Goal: Information Seeking & Learning: Learn about a topic

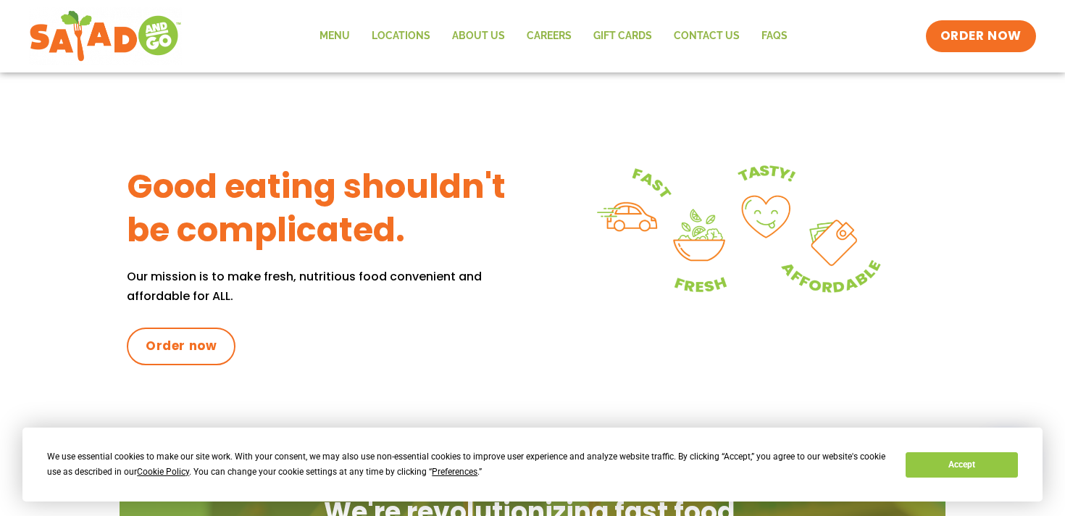
scroll to position [634, 0]
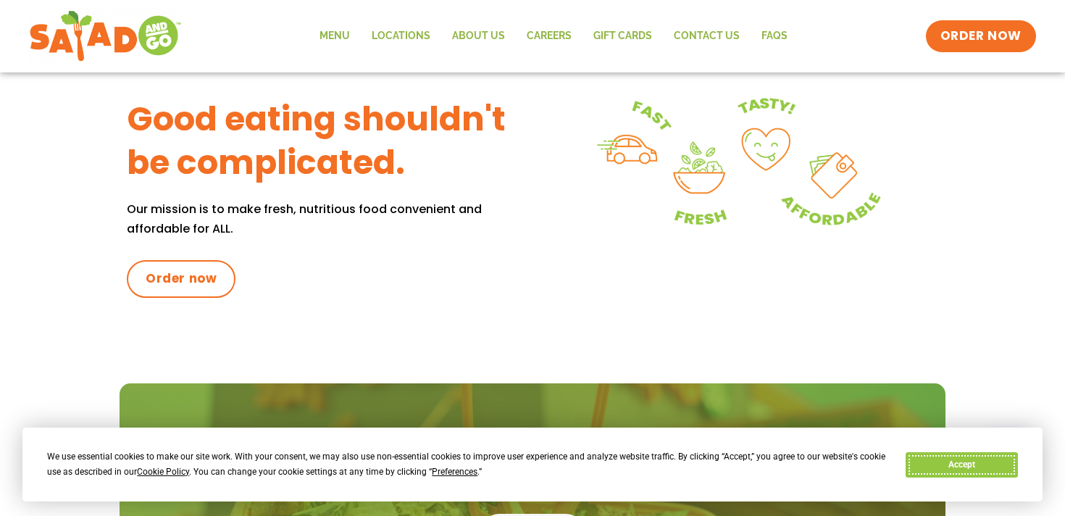
click at [970, 469] on button "Accept" at bounding box center [962, 464] width 112 height 25
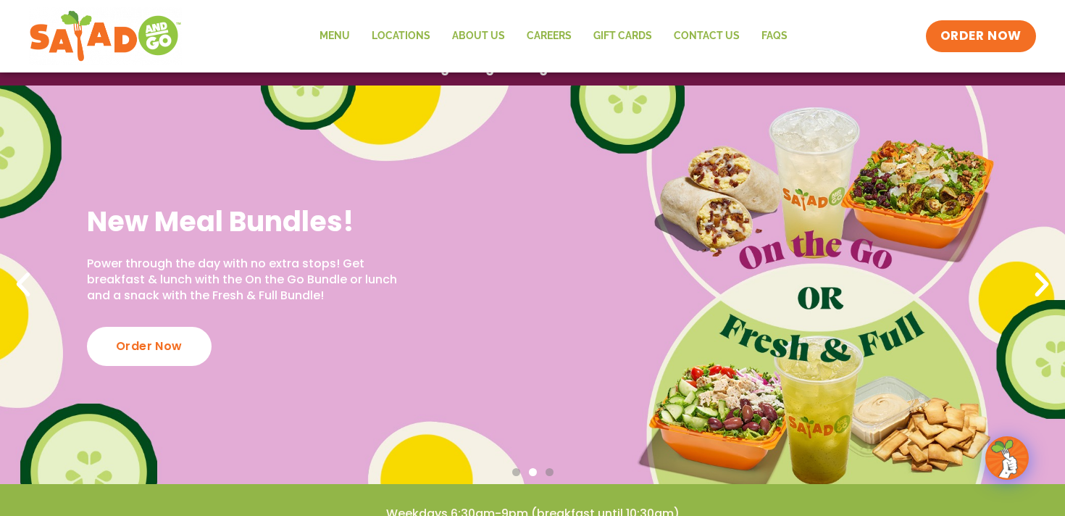
scroll to position [0, 0]
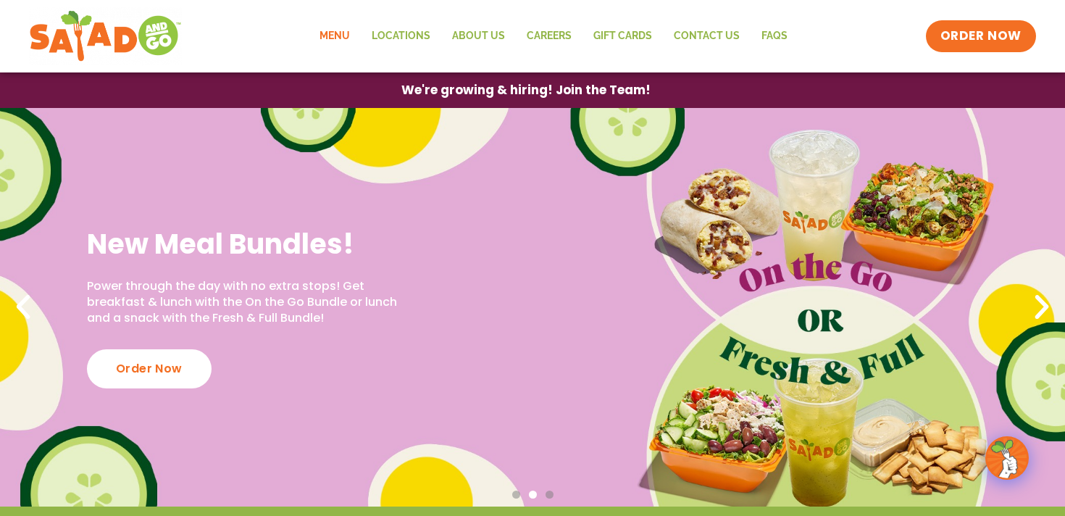
click at [338, 30] on link "Menu" at bounding box center [335, 36] width 52 height 33
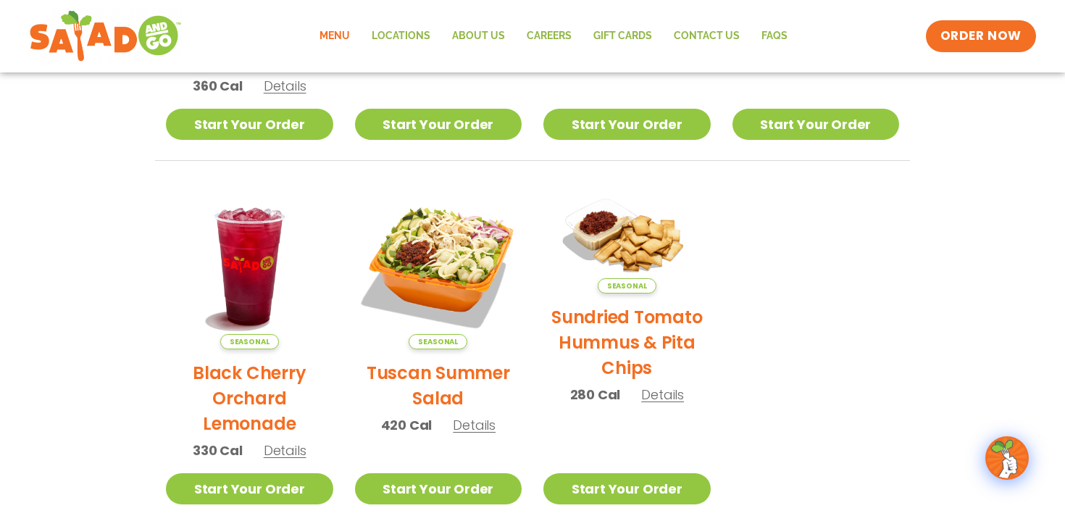
scroll to position [604, 0]
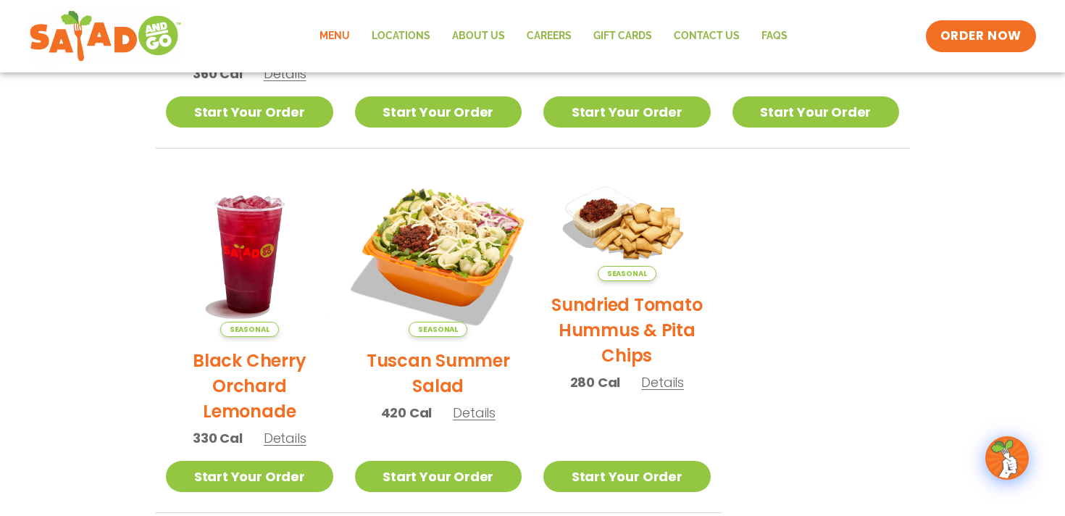
click at [426, 265] on img at bounding box center [438, 253] width 196 height 196
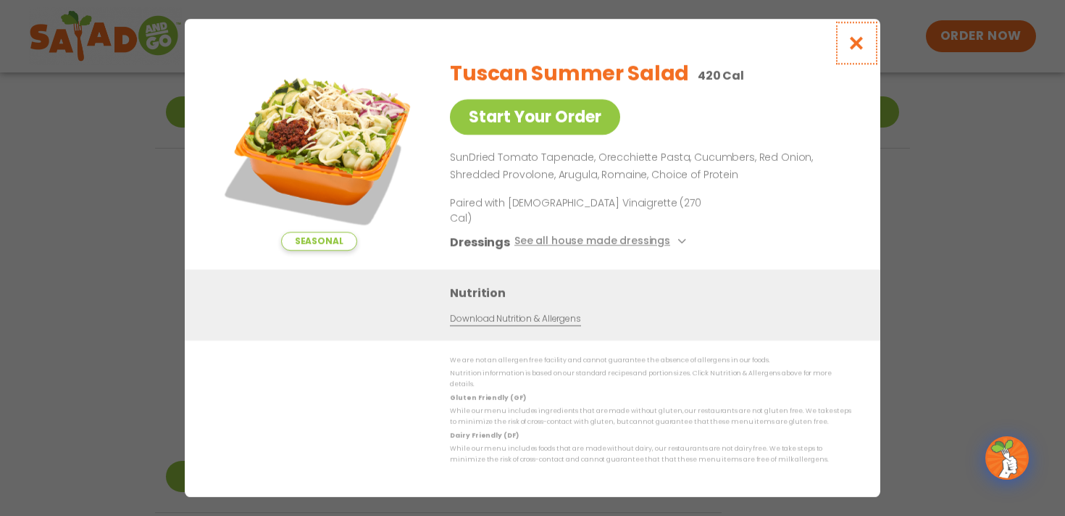
click at [850, 51] on icon "Close modal" at bounding box center [857, 43] width 18 height 15
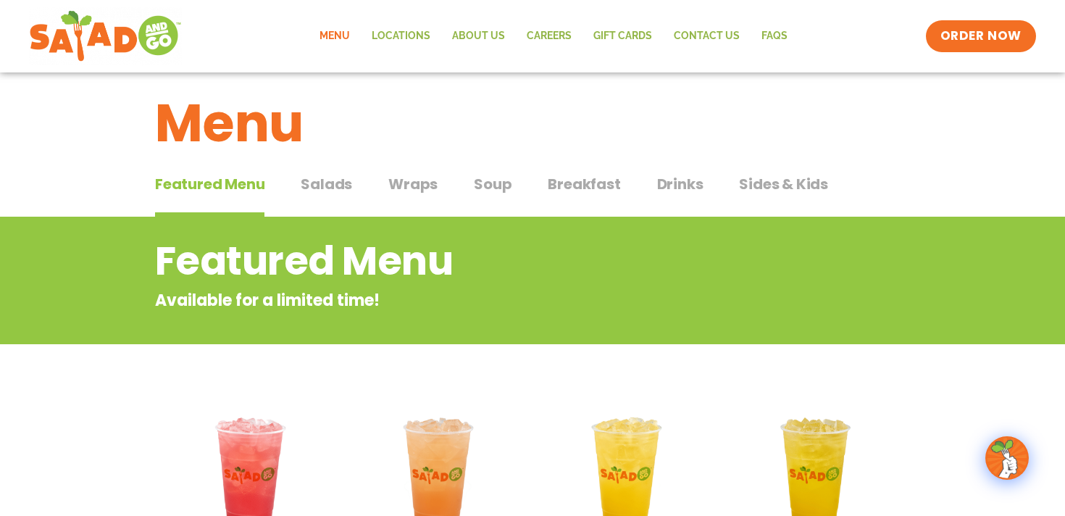
scroll to position [0, 0]
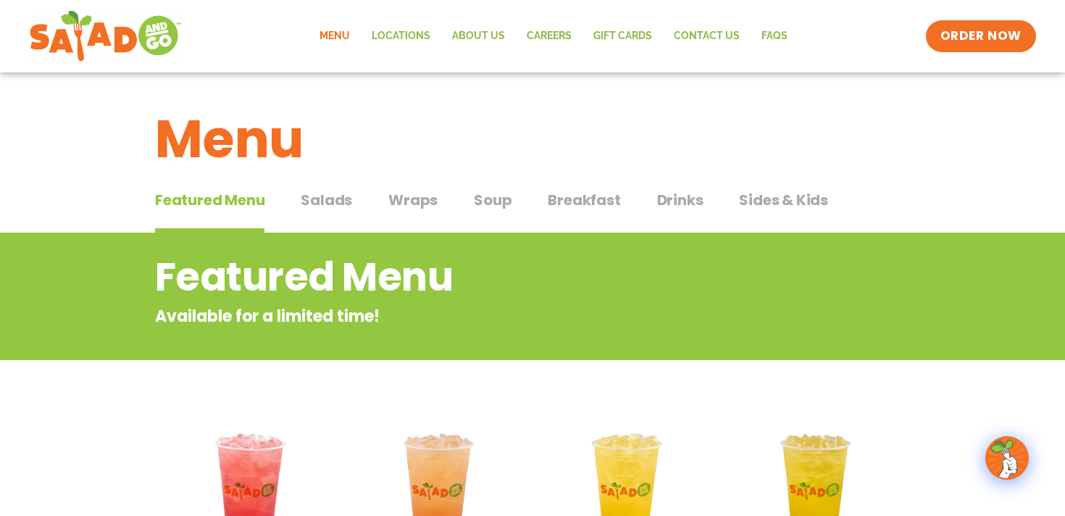
click at [420, 206] on span "Wraps" at bounding box center [412, 200] width 49 height 22
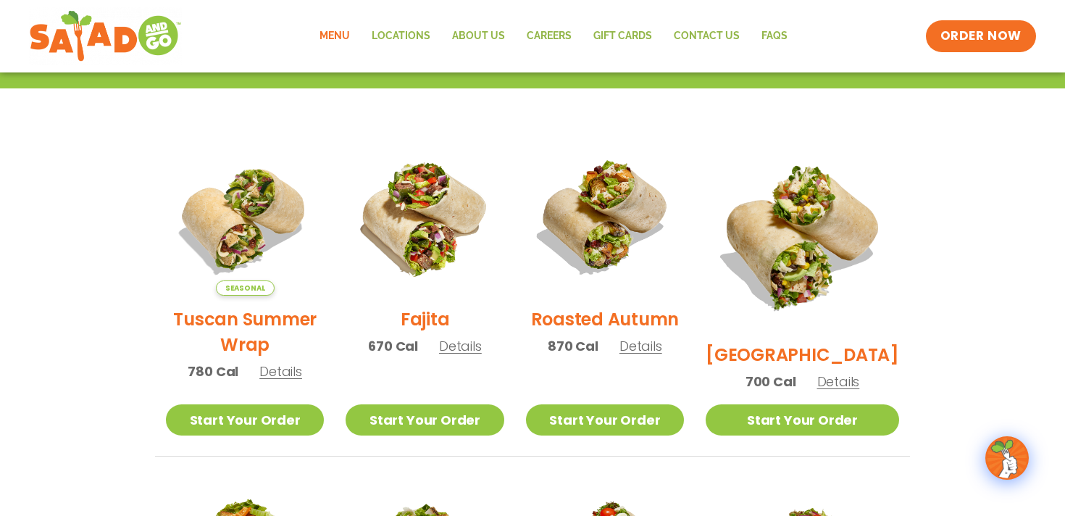
scroll to position [319, 0]
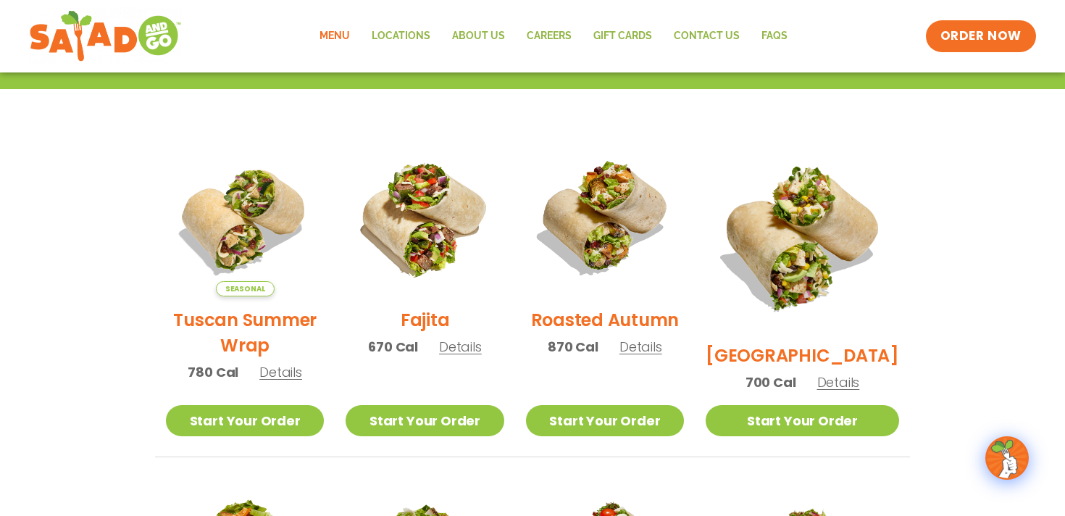
click at [842, 373] on span "Details" at bounding box center [838, 382] width 43 height 18
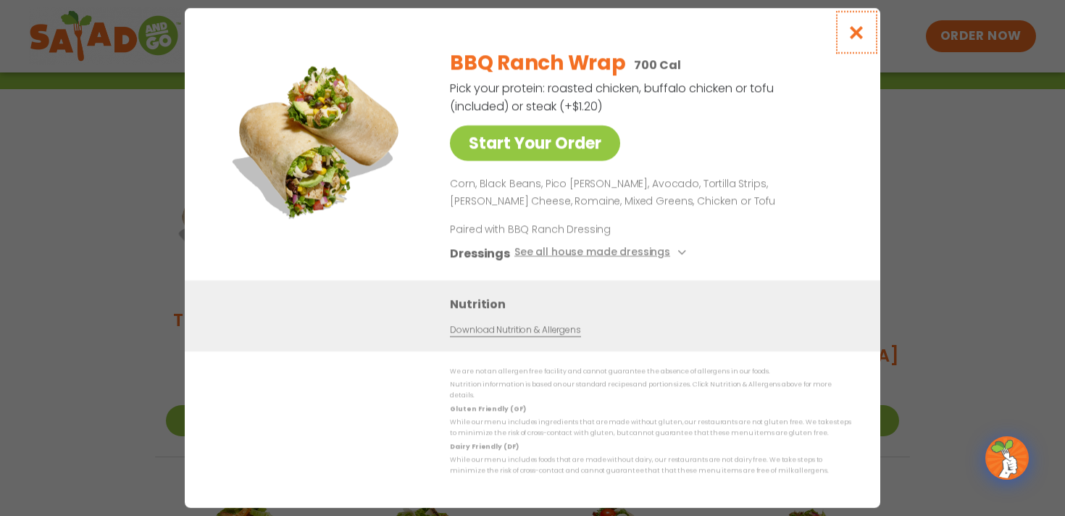
click at [859, 36] on icon "Close modal" at bounding box center [857, 32] width 18 height 15
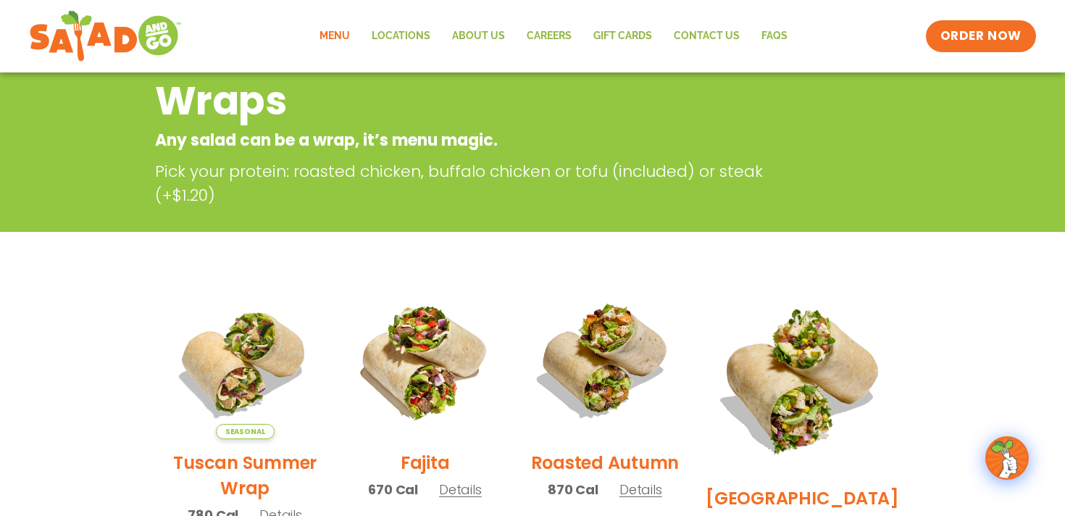
scroll to position [0, 0]
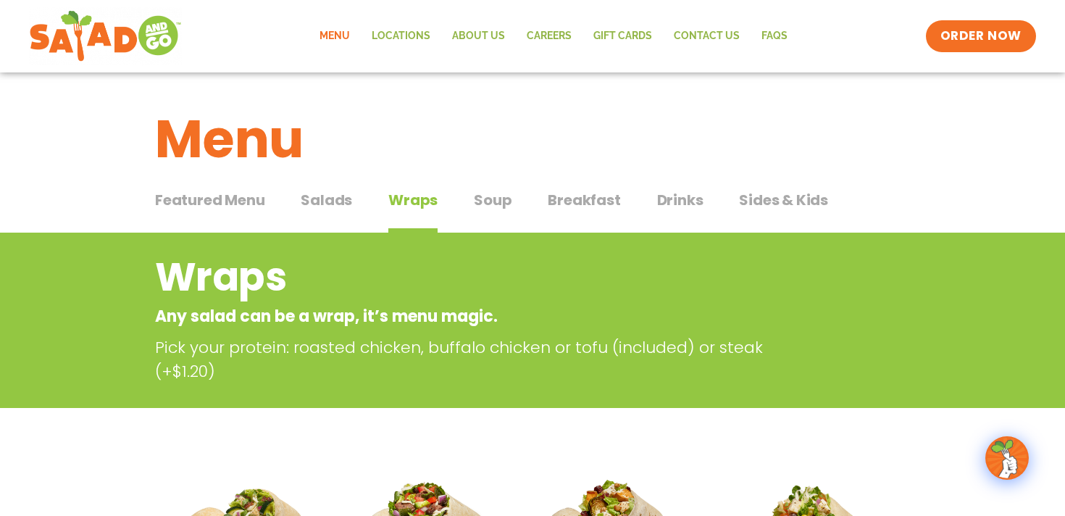
click at [747, 209] on span "Sides & Kids" at bounding box center [783, 200] width 89 height 22
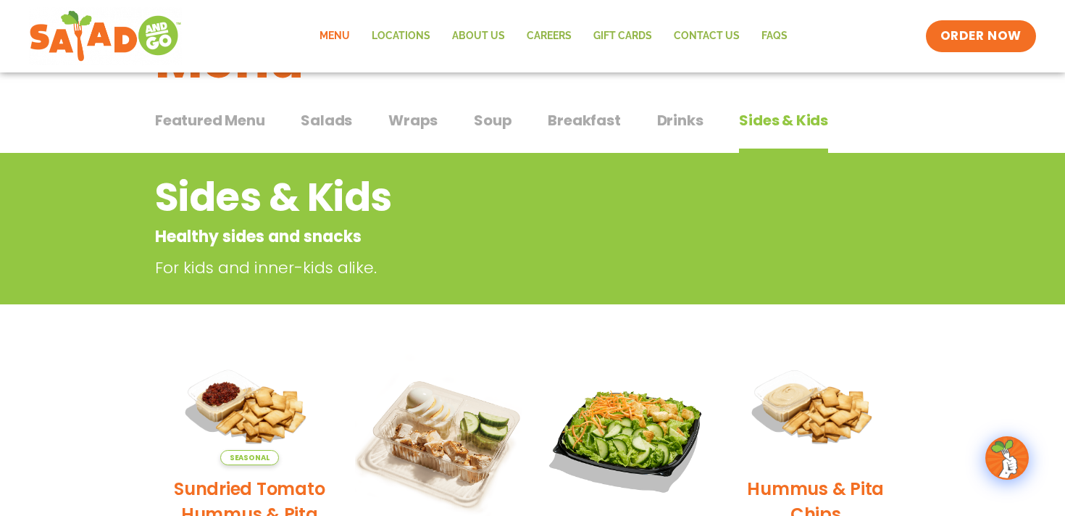
scroll to position [51, 0]
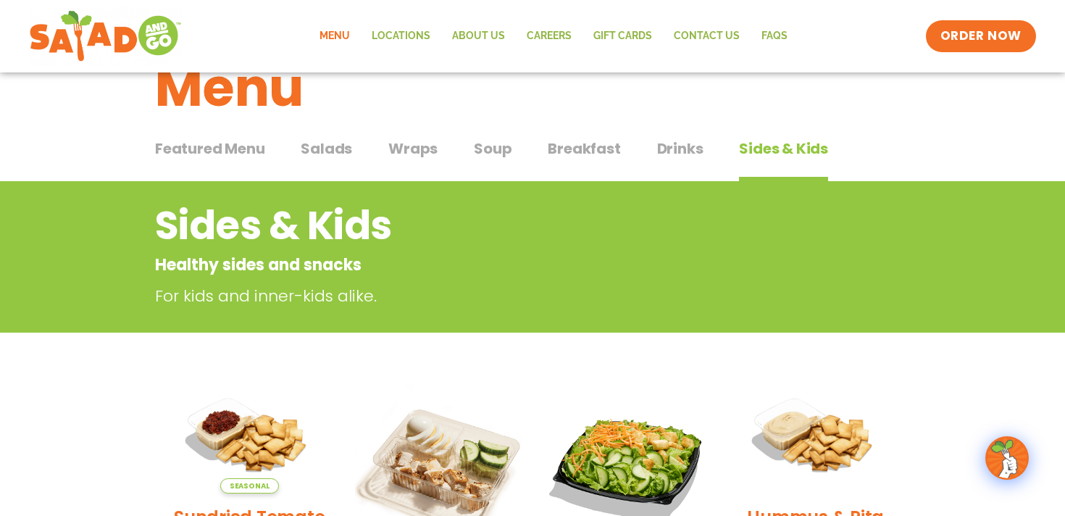
click at [577, 147] on span "Breakfast" at bounding box center [584, 149] width 72 height 22
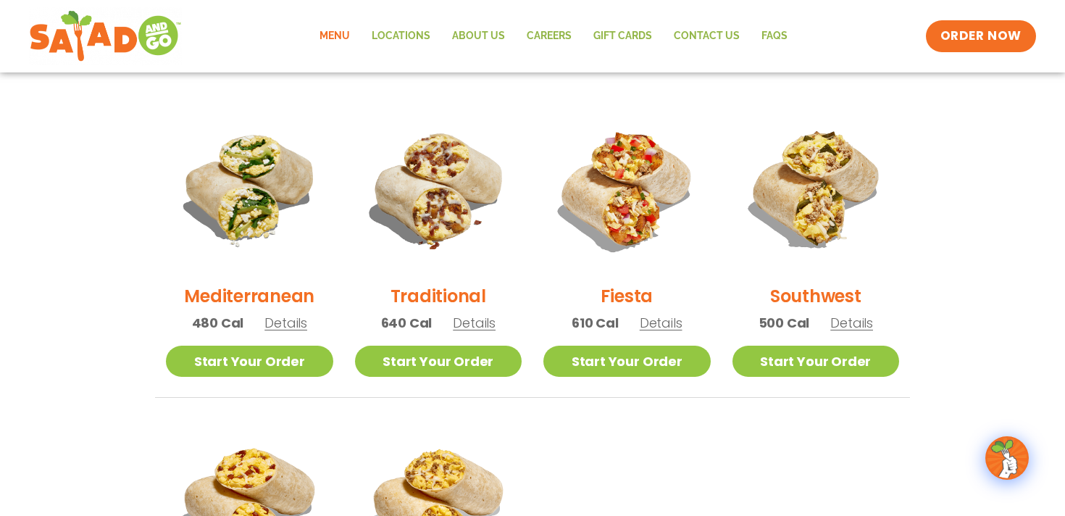
scroll to position [350, 0]
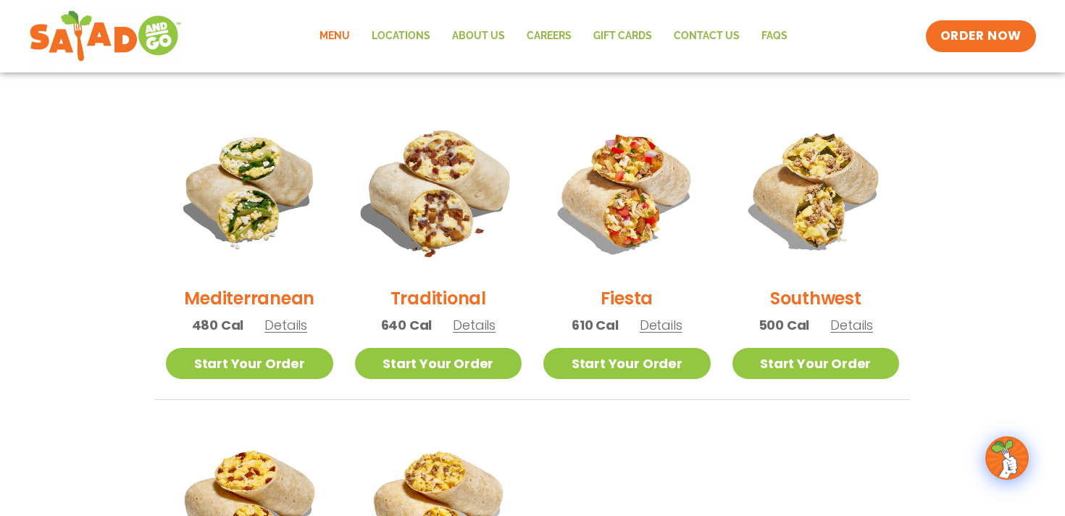
click at [457, 208] on img at bounding box center [438, 191] width 196 height 196
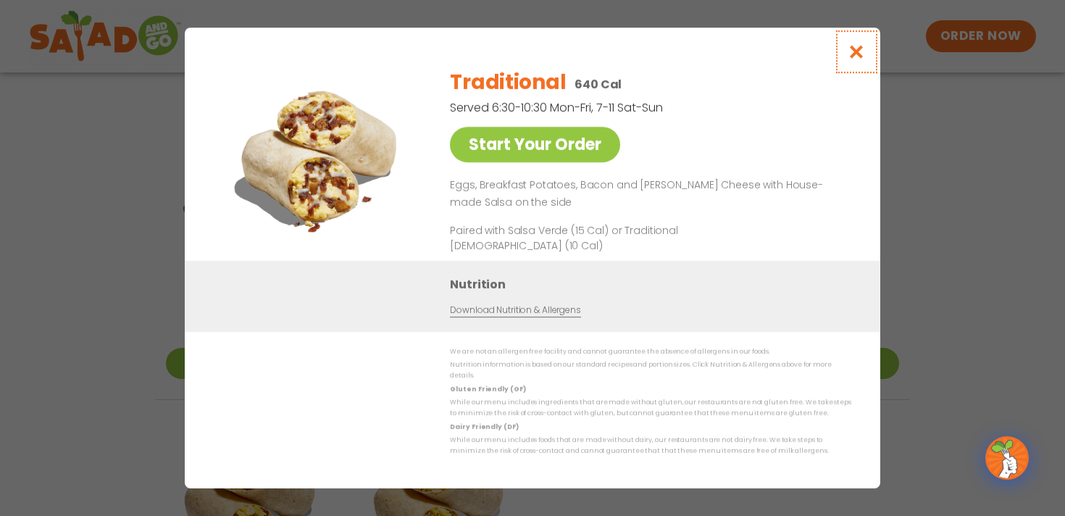
click at [853, 59] on icon "Close modal" at bounding box center [857, 51] width 18 height 15
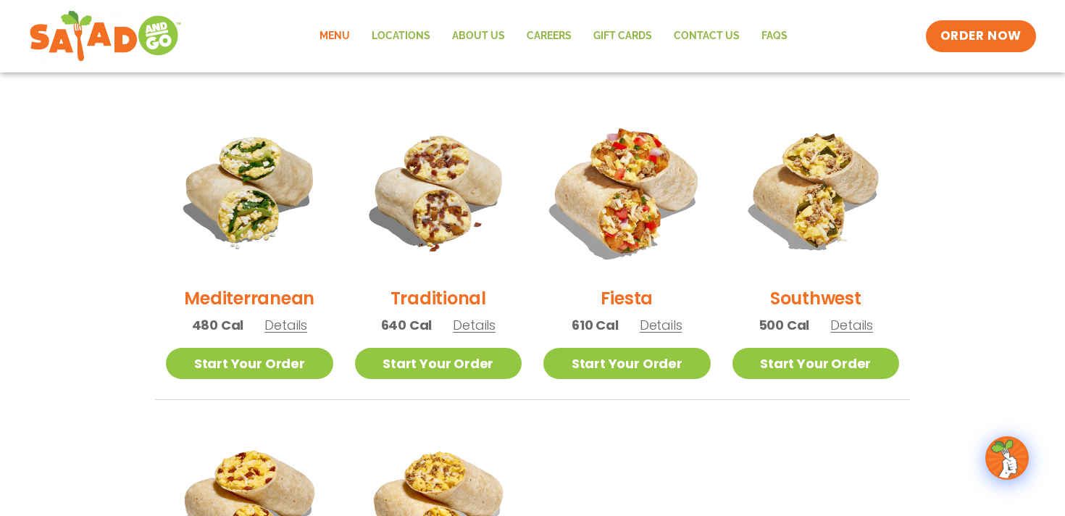
click at [635, 204] on img at bounding box center [627, 191] width 196 height 196
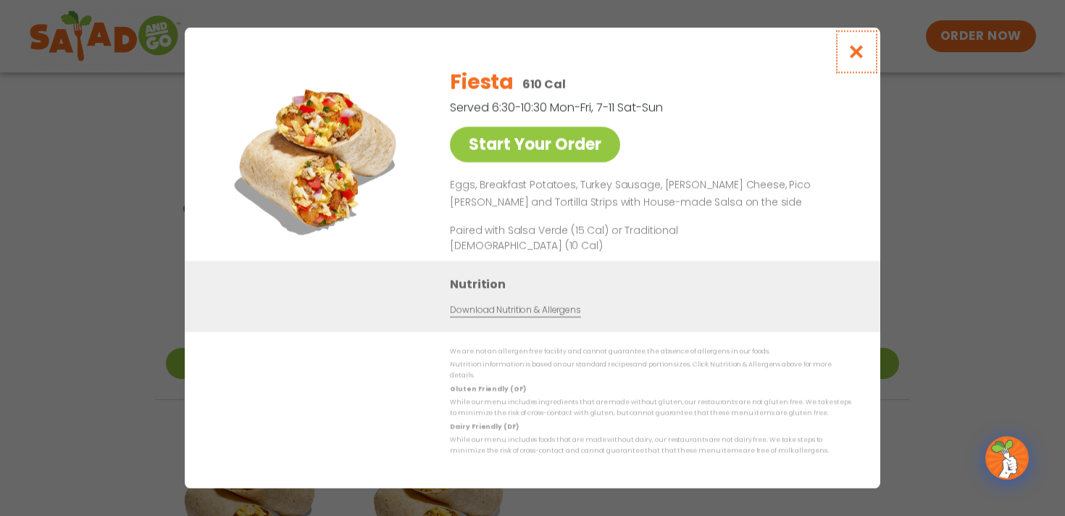
click at [851, 51] on icon "Close modal" at bounding box center [857, 51] width 18 height 15
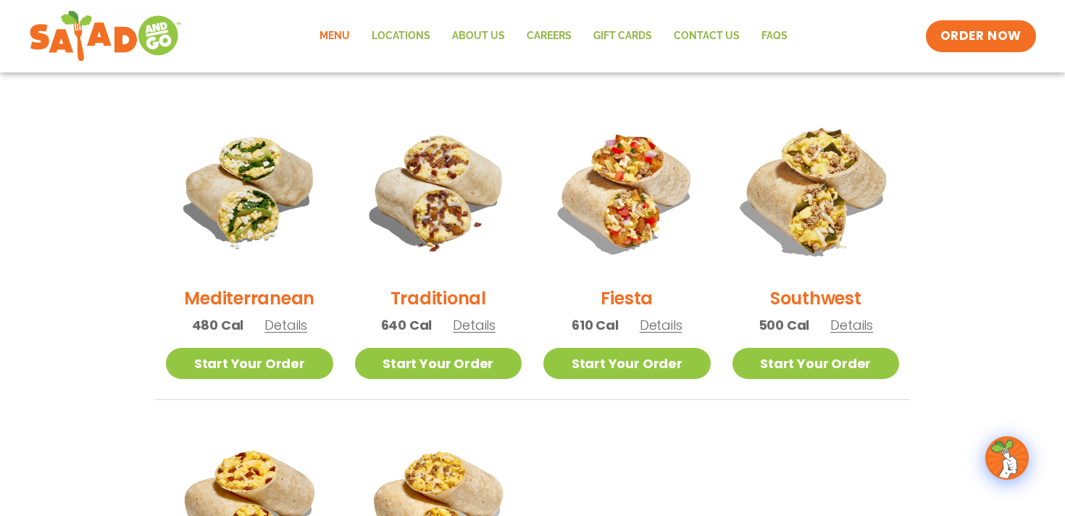
click at [800, 242] on img at bounding box center [815, 191] width 196 height 196
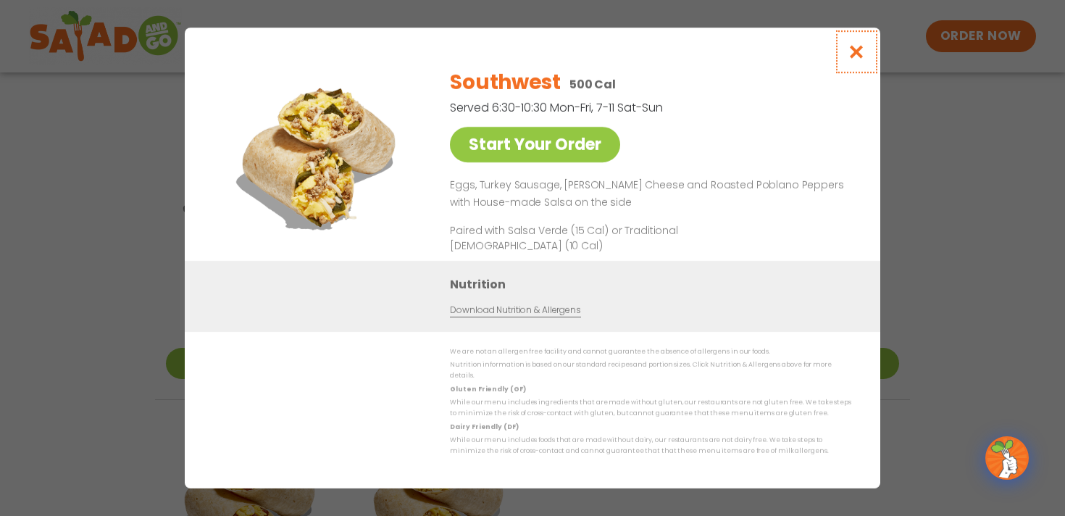
click at [863, 48] on button "Close modal" at bounding box center [856, 52] width 47 height 49
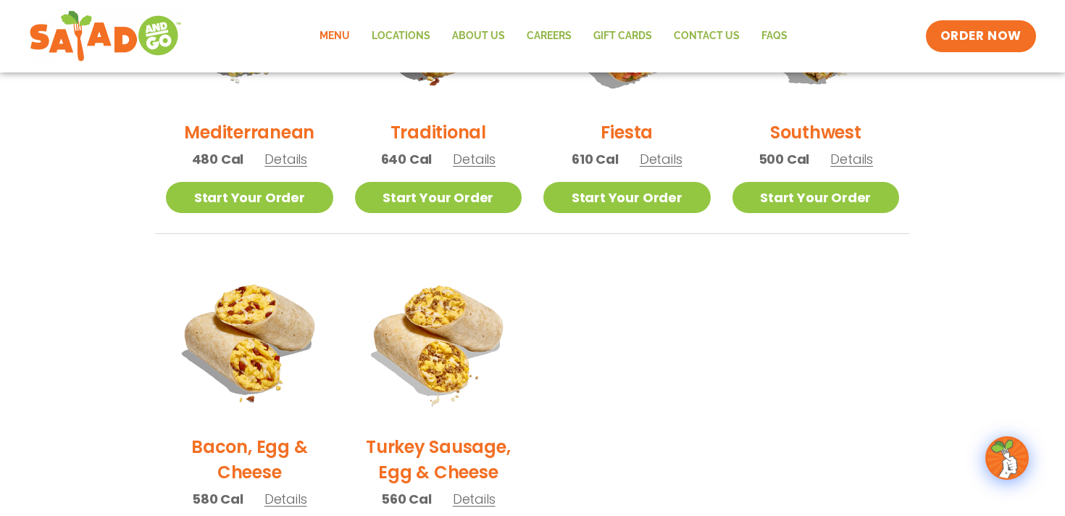
scroll to position [521, 0]
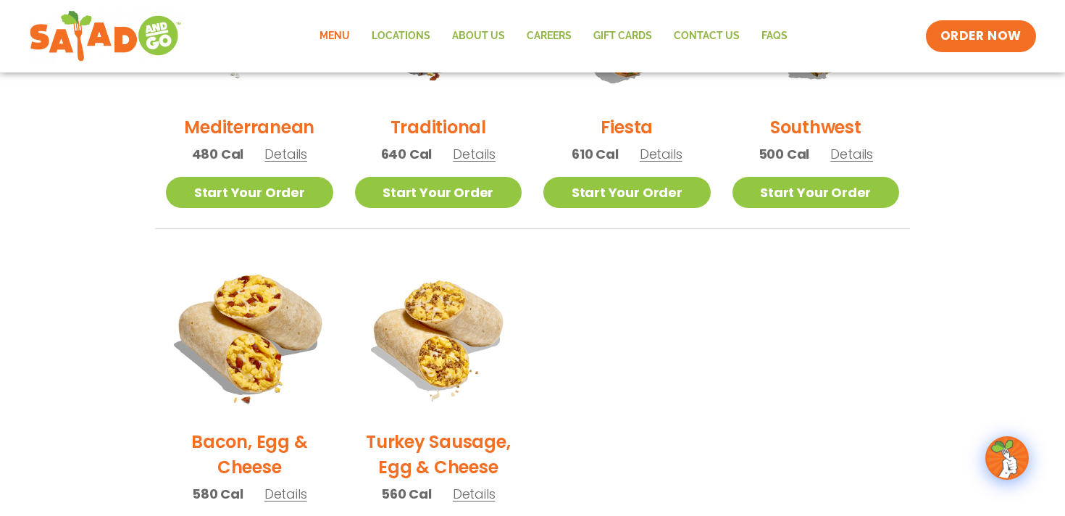
click at [280, 335] on img at bounding box center [249, 334] width 196 height 196
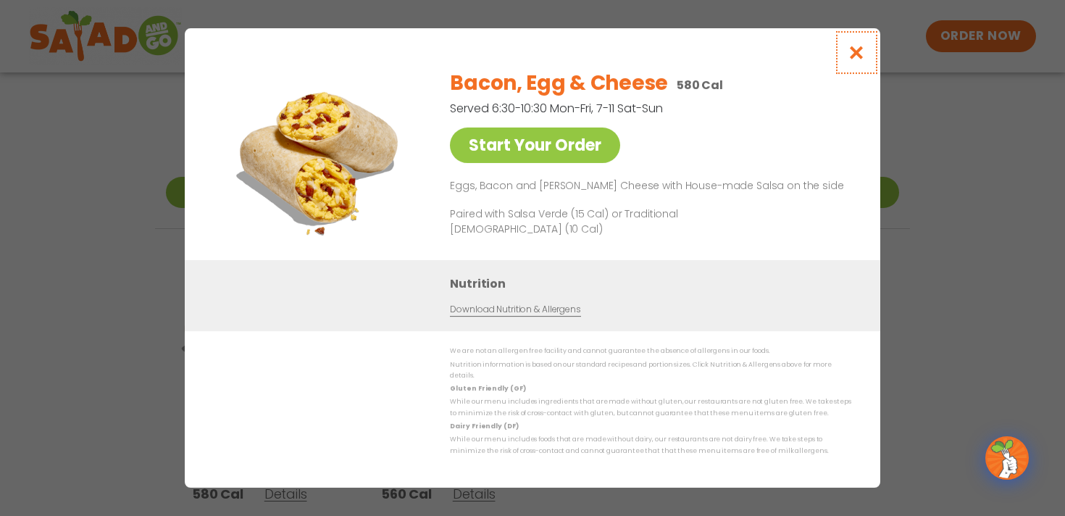
click at [860, 51] on icon "Close modal" at bounding box center [857, 52] width 18 height 15
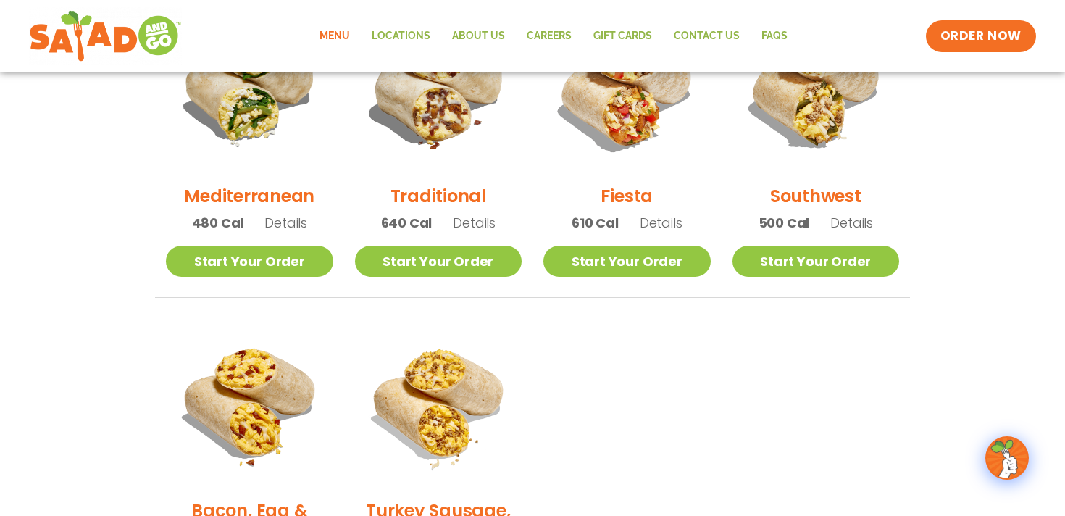
scroll to position [251, 0]
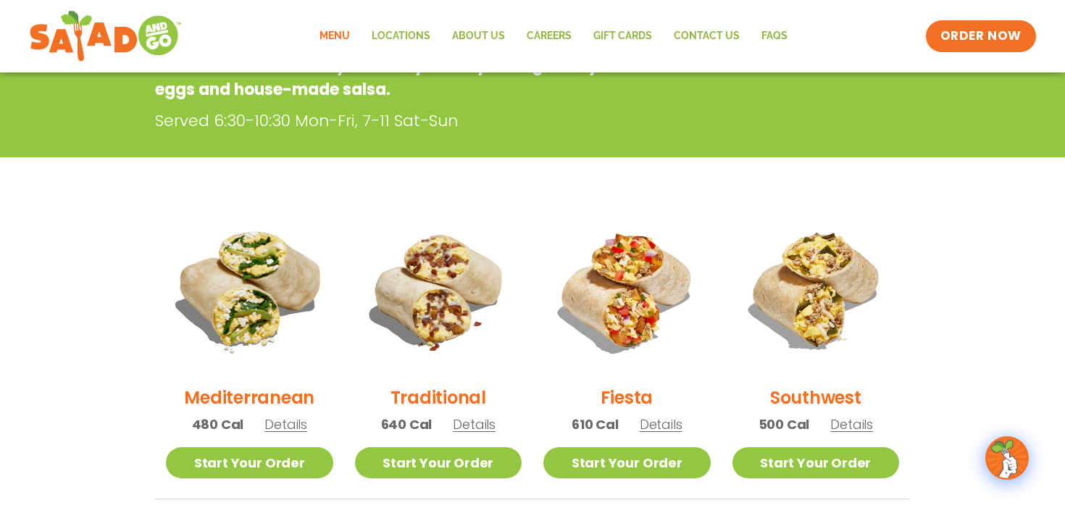
click at [225, 275] on img at bounding box center [249, 290] width 196 height 196
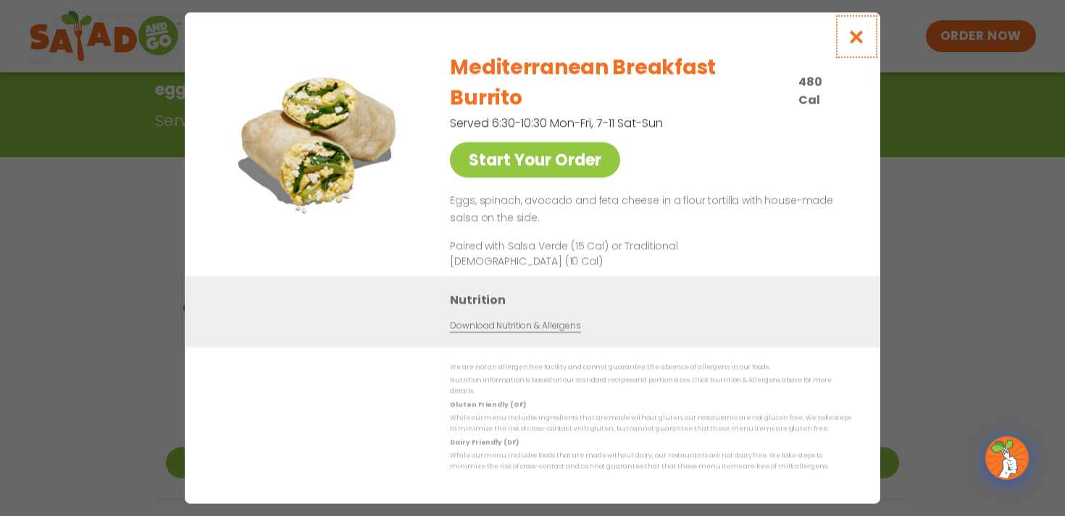
click at [855, 61] on button "Close modal" at bounding box center [856, 36] width 47 height 49
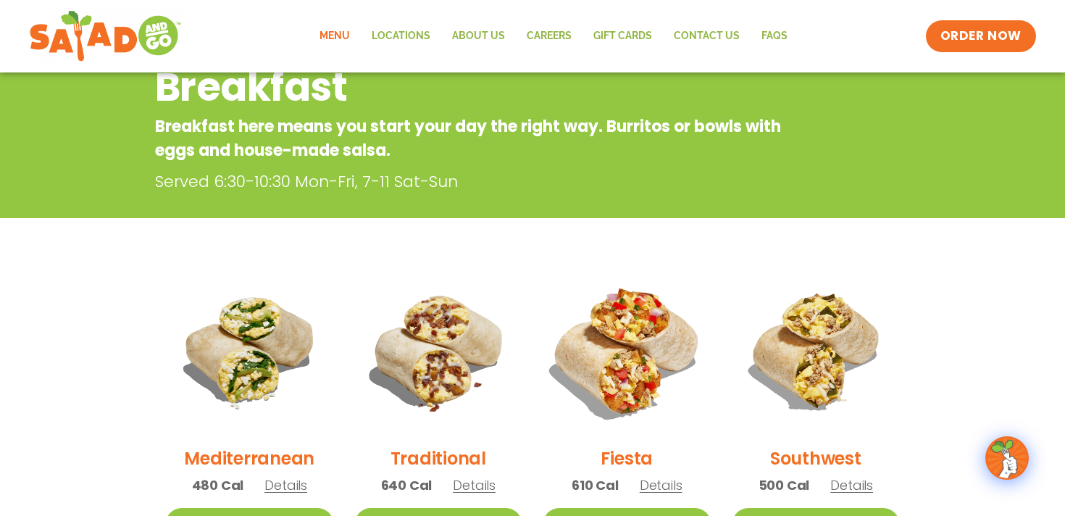
scroll to position [0, 0]
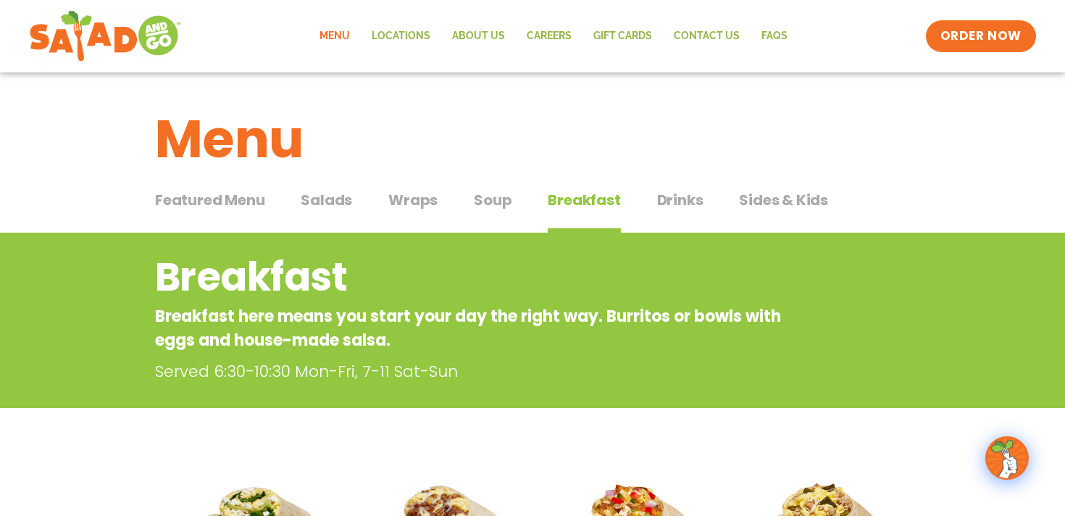
click at [489, 203] on span "Soup" at bounding box center [493, 200] width 38 height 22
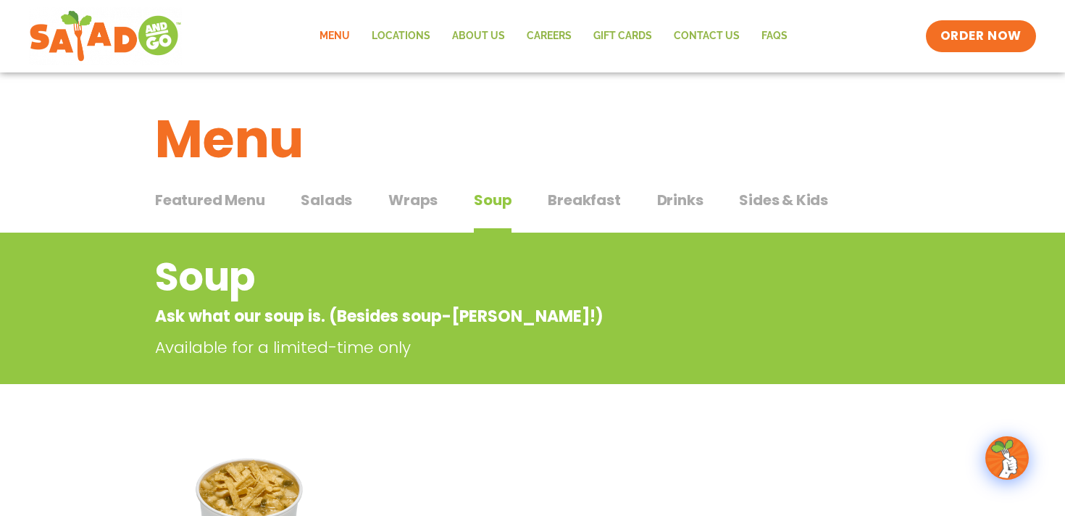
click at [243, 202] on span "Featured Menu" at bounding box center [209, 200] width 109 height 22
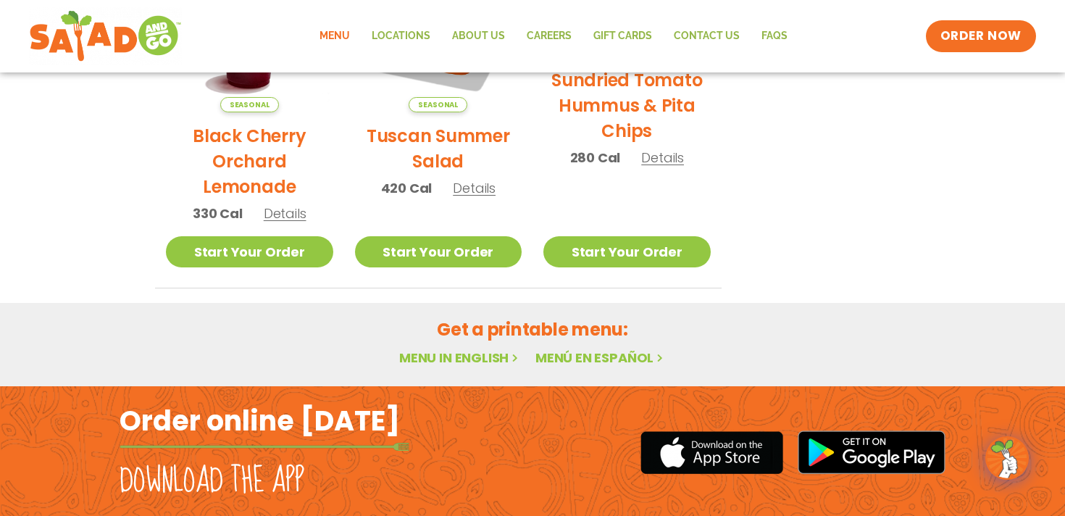
scroll to position [921, 0]
